Goal: Information Seeking & Learning: Learn about a topic

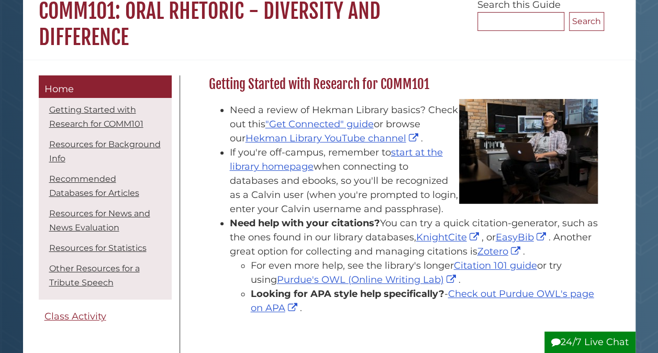
scroll to position [135, 0]
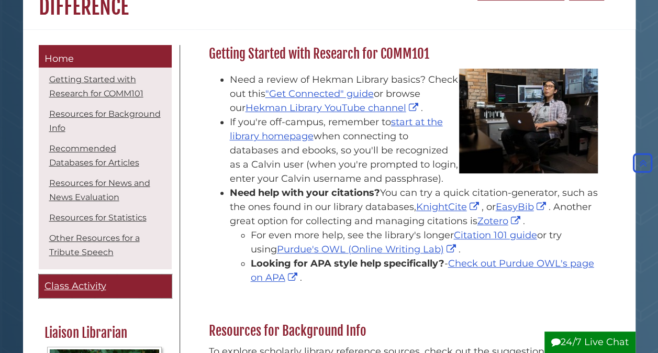
click at [90, 280] on span "Class Activity" at bounding box center [76, 286] width 62 height 12
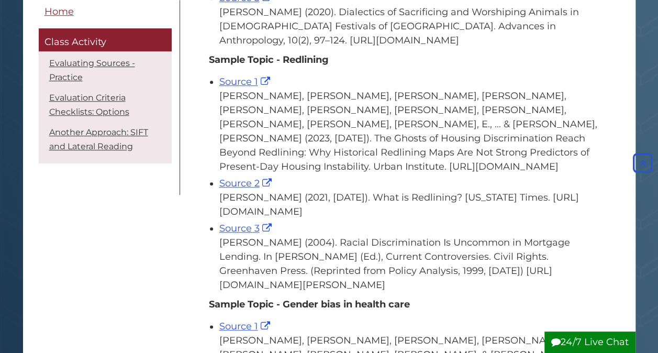
scroll to position [422, 0]
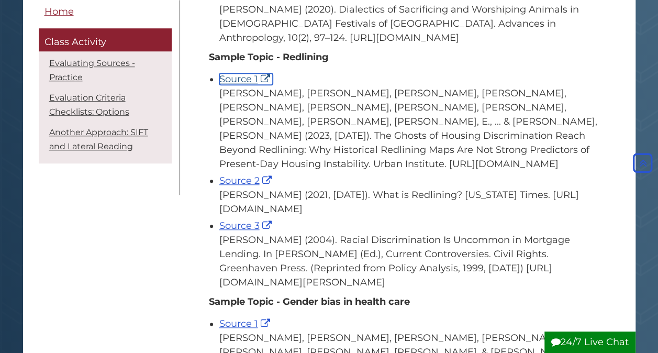
click at [249, 85] on link "Source 1" at bounding box center [245, 79] width 53 height 12
click at [249, 186] on link "Source 2" at bounding box center [246, 181] width 55 height 12
click at [229, 231] on link "Source 3" at bounding box center [246, 226] width 55 height 12
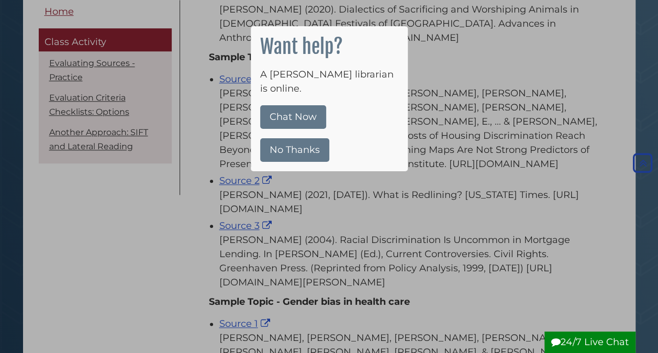
click at [309, 141] on button "No Thanks" at bounding box center [294, 150] width 69 height 24
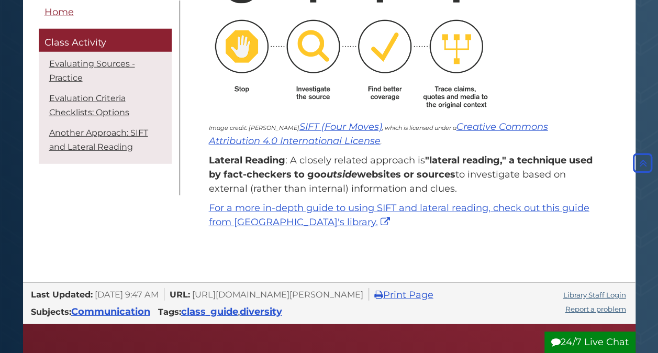
scroll to position [1456, 0]
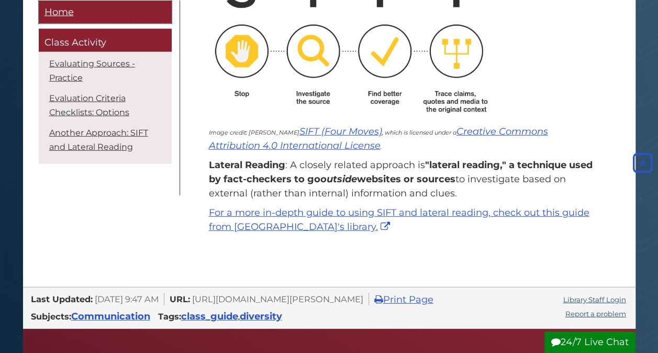
click at [64, 10] on span "Home" at bounding box center [59, 12] width 29 height 12
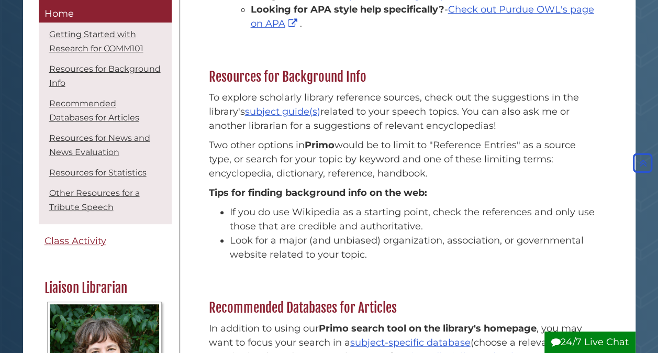
scroll to position [388, 0]
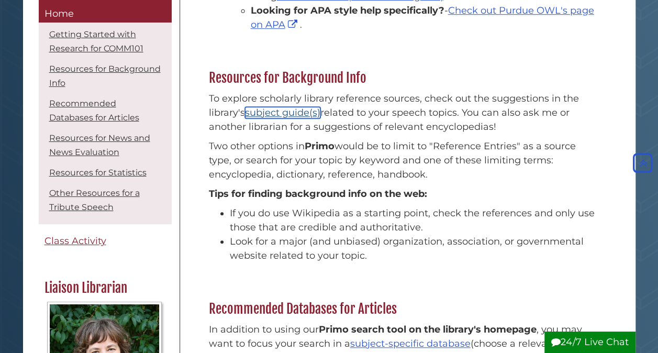
click at [288, 112] on link "subject guide(s)" at bounding box center [282, 113] width 75 height 12
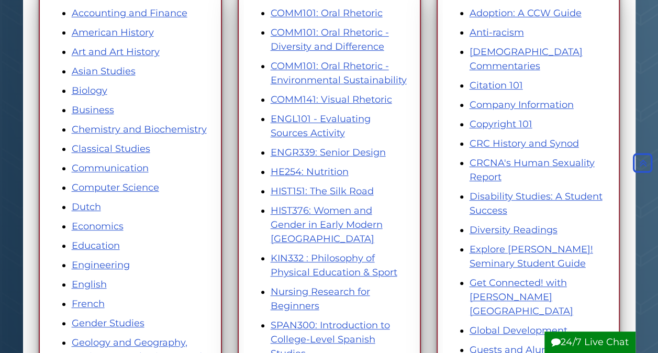
scroll to position [190, 0]
click at [87, 87] on link "Biology" at bounding box center [90, 91] width 36 height 12
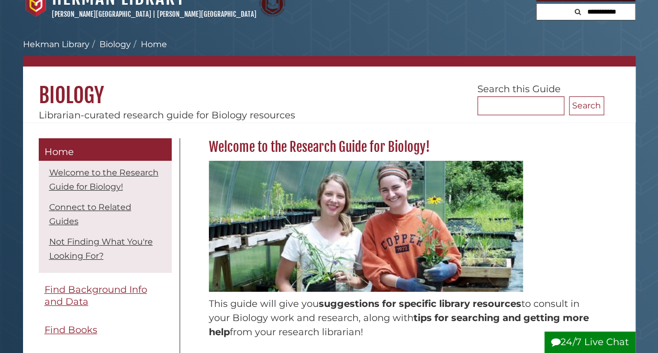
scroll to position [20, 0]
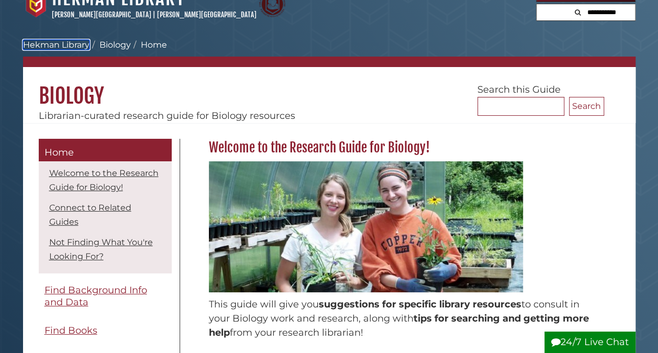
click at [56, 43] on link "Hekman Library" at bounding box center [56, 45] width 67 height 10
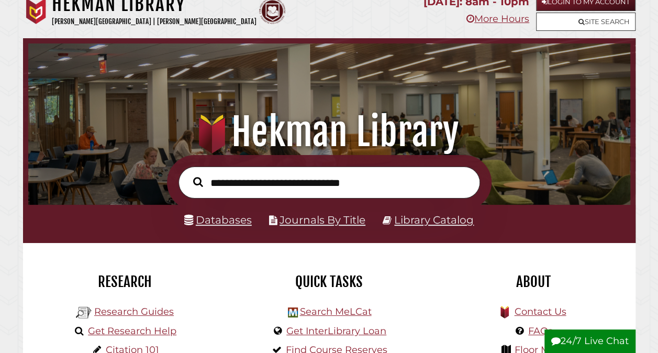
scroll to position [13, 0]
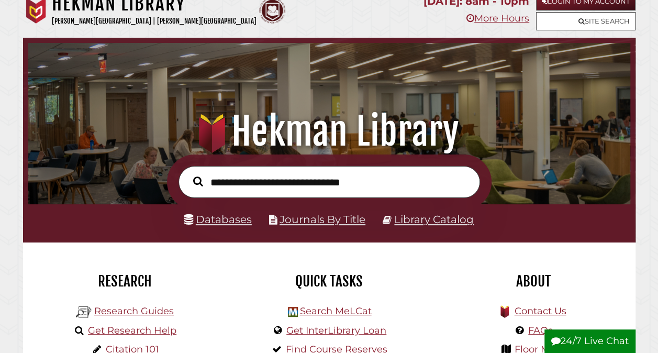
click at [274, 191] on input "text" at bounding box center [330, 181] width 302 height 31
type input "**********"
click at [188, 174] on button "Search" at bounding box center [198, 181] width 20 height 15
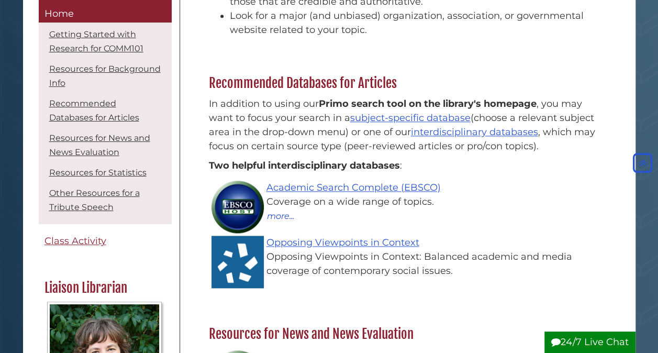
scroll to position [493, 0]
